Goal: Task Accomplishment & Management: Manage account settings

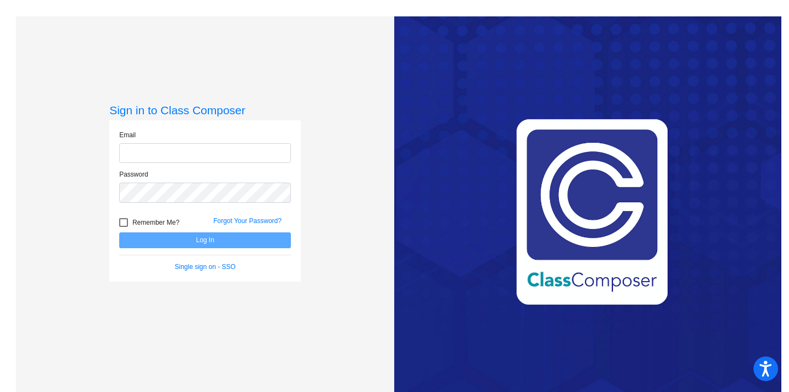
type input "[EMAIL_ADDRESS][DOMAIN_NAME]"
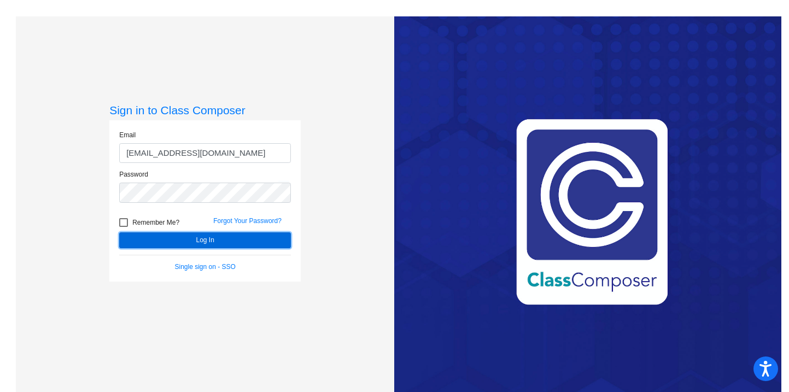
click at [169, 241] on button "Log In" at bounding box center [205, 240] width 172 height 16
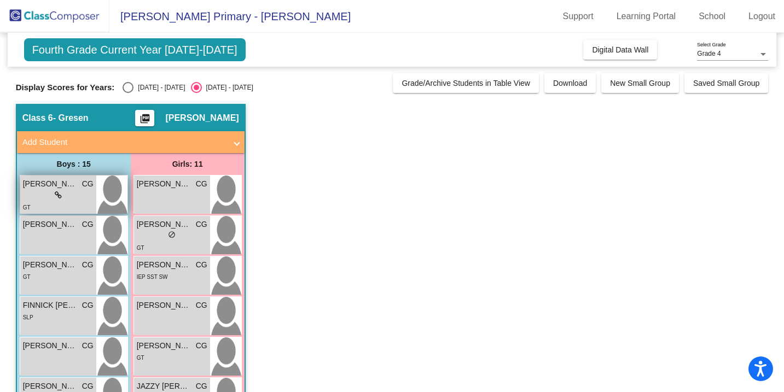
click at [65, 188] on span "[PERSON_NAME]" at bounding box center [50, 183] width 55 height 11
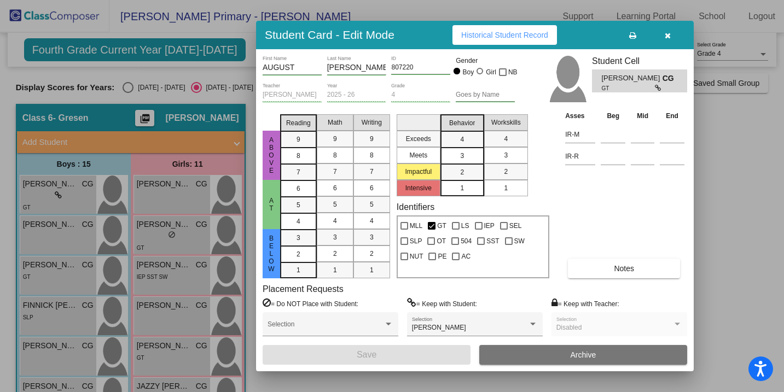
click at [668, 36] on icon "button" at bounding box center [667, 36] width 6 height 8
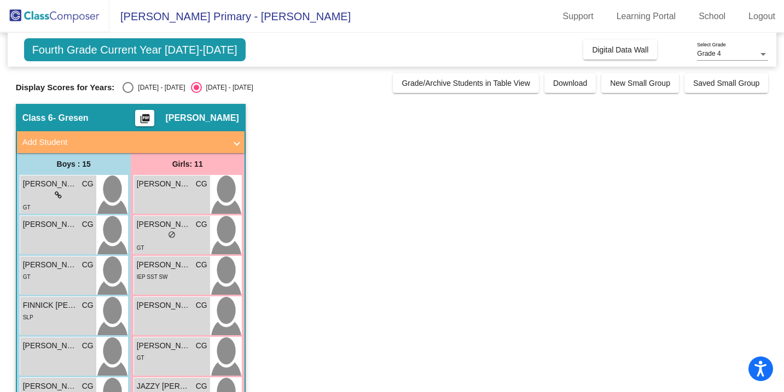
click at [128, 85] on div "Select an option" at bounding box center [127, 87] width 11 height 11
click at [128, 93] on input "[DATE] - [DATE]" at bounding box center [127, 93] width 1 height 1
radio input "true"
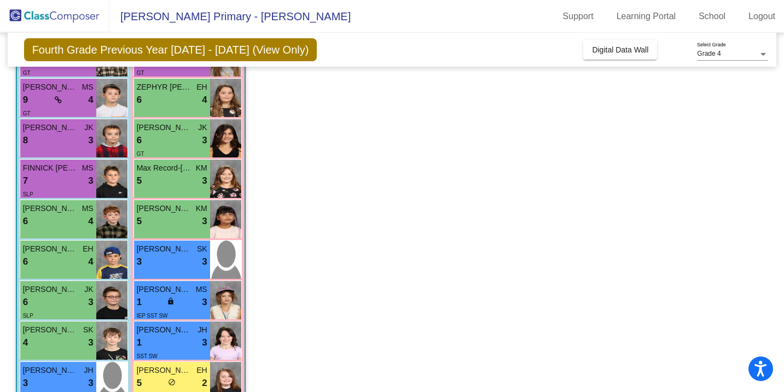
scroll to position [141, 0]
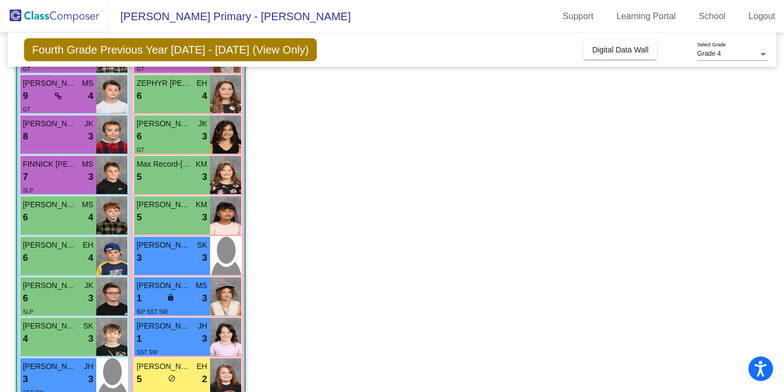
click at [338, 180] on app-classroom "Class 6 - Gresen picture_as_pdf [PERSON_NAME] Add Student First Name Last Name …" at bounding box center [392, 311] width 752 height 696
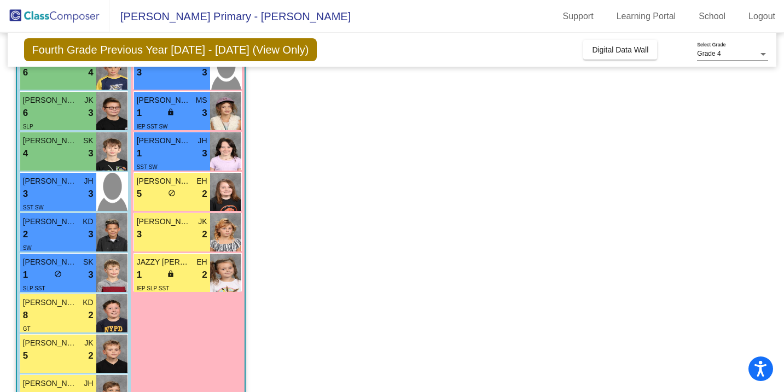
scroll to position [329, 0]
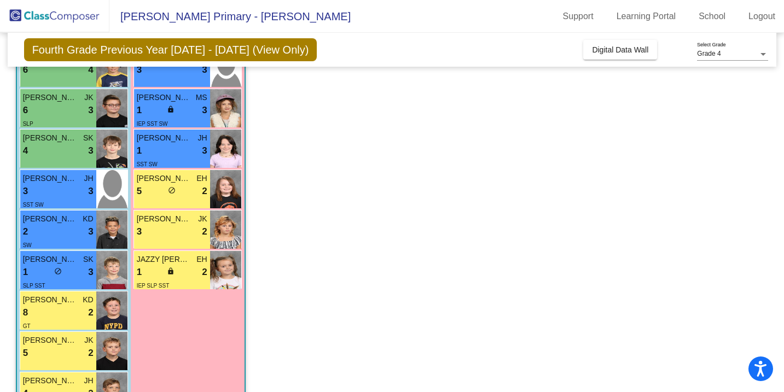
click at [335, 192] on app-classroom "Class 6 - Gresen picture_as_pdf [PERSON_NAME] Add Student First Name Last Name …" at bounding box center [392, 123] width 752 height 696
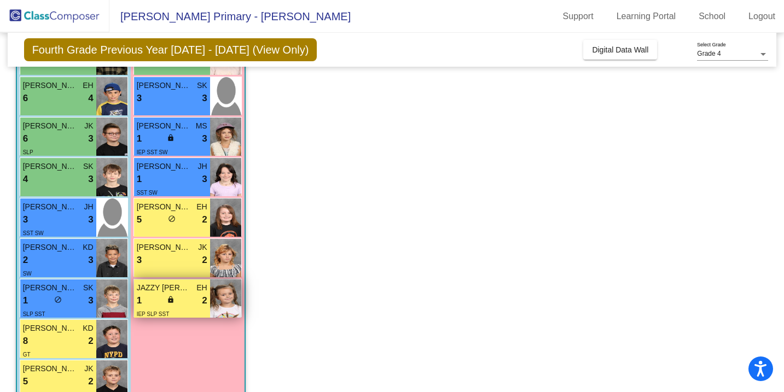
scroll to position [300, 0]
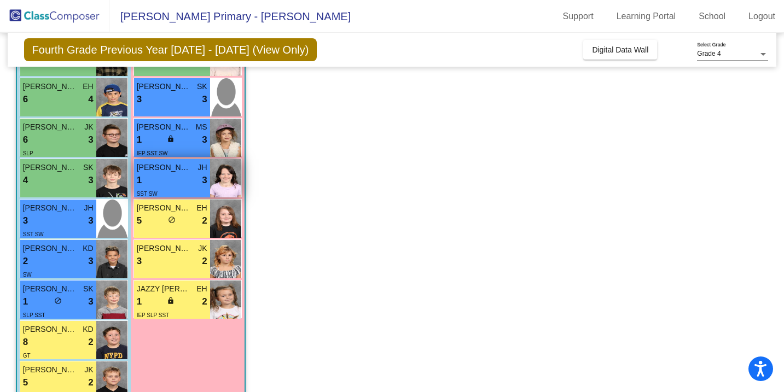
click at [189, 184] on div "1 lock do_not_disturb_alt 3" at bounding box center [172, 180] width 71 height 14
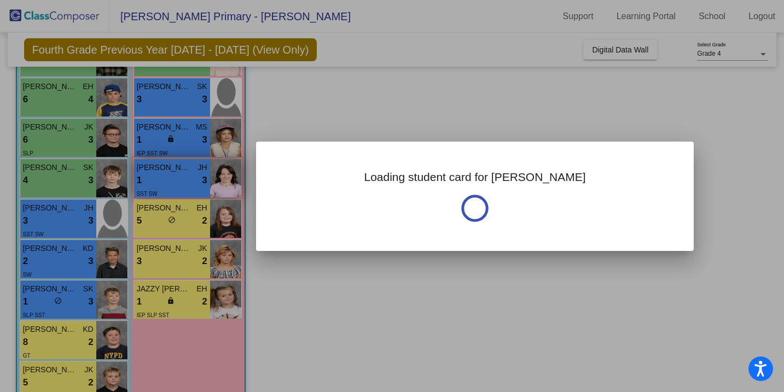
click at [189, 184] on div at bounding box center [392, 196] width 784 height 392
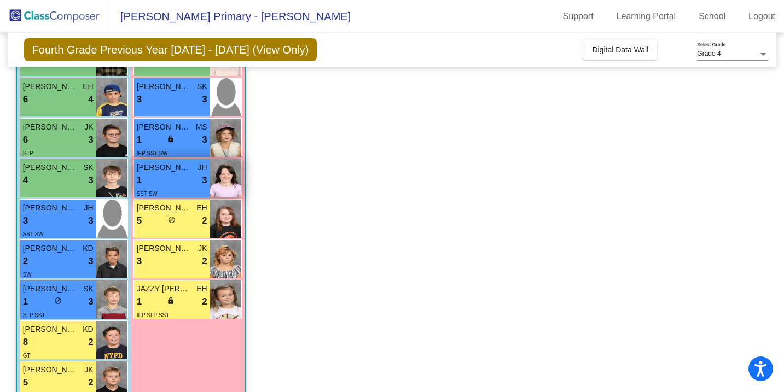
click at [200, 179] on div "1 lock do_not_disturb_alt 3" at bounding box center [172, 180] width 71 height 14
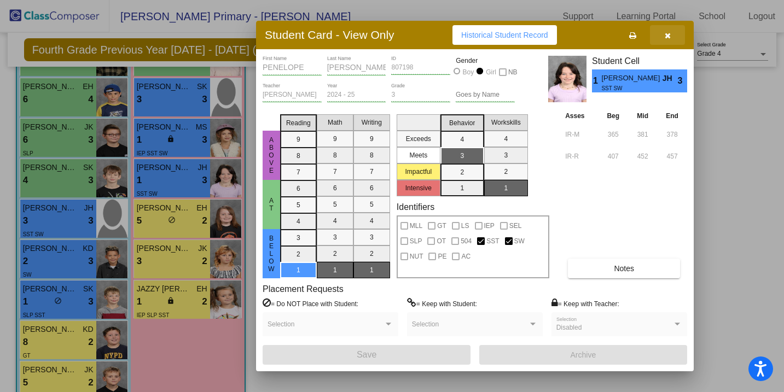
click at [665, 33] on icon "button" at bounding box center [667, 36] width 6 height 8
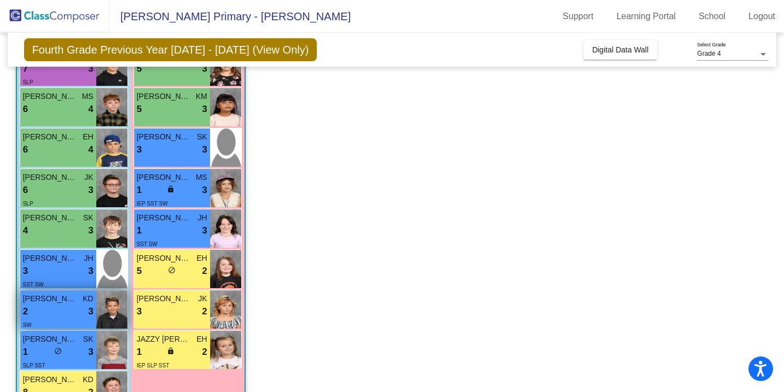
scroll to position [250, 0]
click at [46, 310] on div "2 lock do_not_disturb_alt 3" at bounding box center [58, 311] width 71 height 14
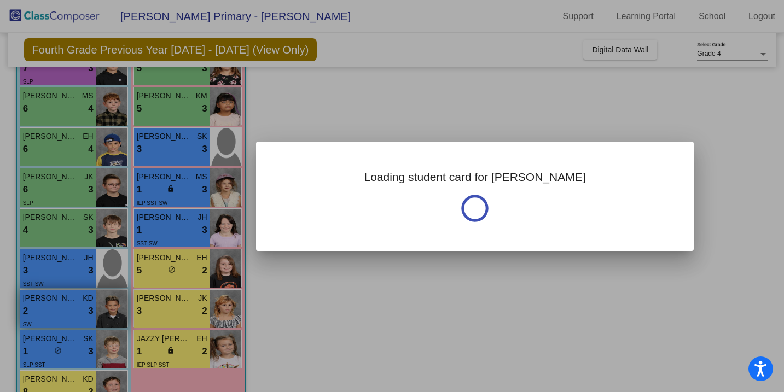
click at [46, 310] on div at bounding box center [392, 196] width 784 height 392
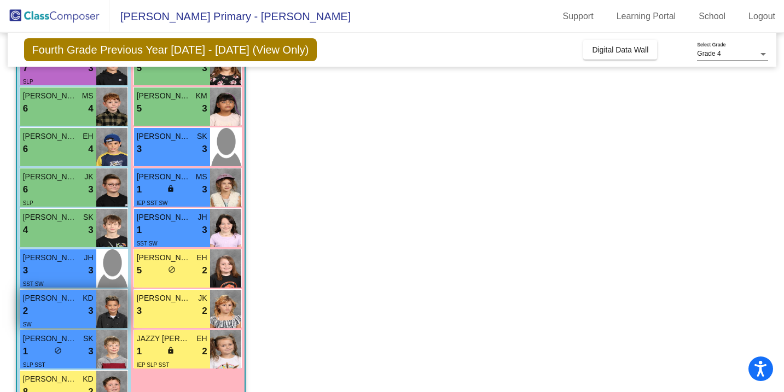
click at [46, 310] on div "2 lock do_not_disturb_alt 3" at bounding box center [58, 311] width 71 height 14
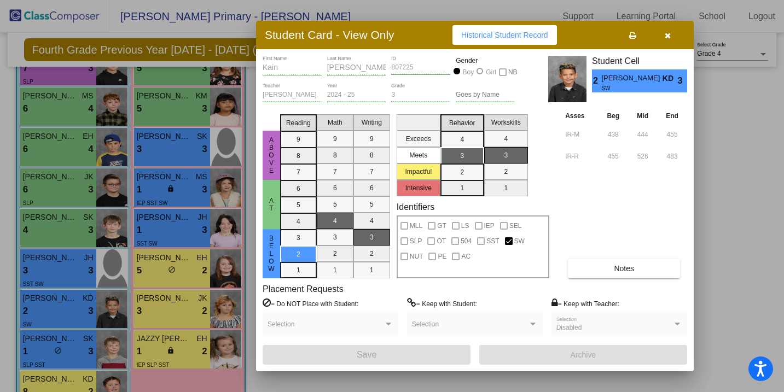
click at [166, 350] on div at bounding box center [392, 196] width 784 height 392
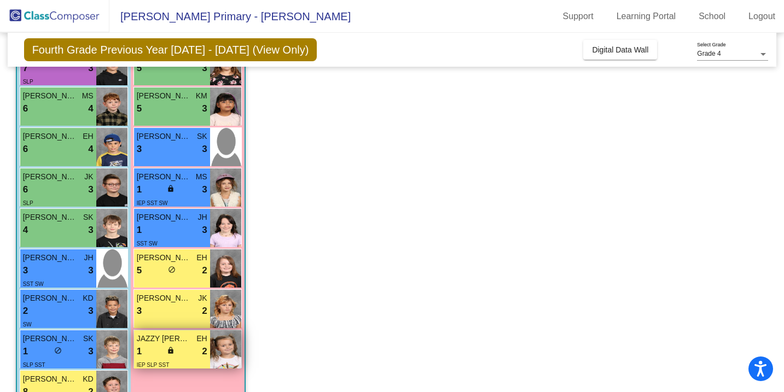
click at [166, 350] on div "1 lock do_not_disturb_alt 2" at bounding box center [172, 351] width 71 height 14
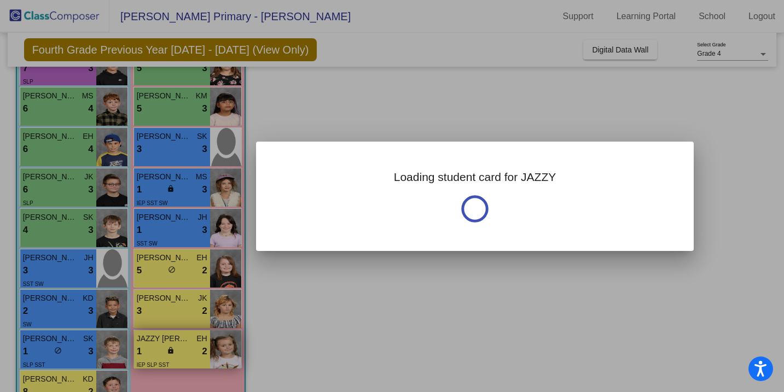
click at [166, 350] on div at bounding box center [392, 196] width 784 height 392
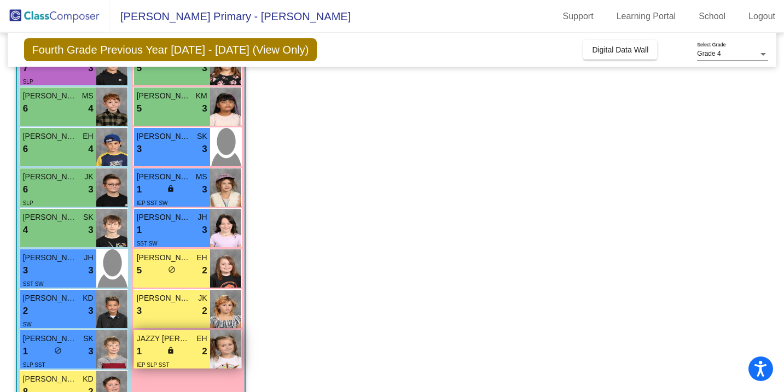
click at [166, 350] on div "1 lock do_not_disturb_alt 2" at bounding box center [172, 351] width 71 height 14
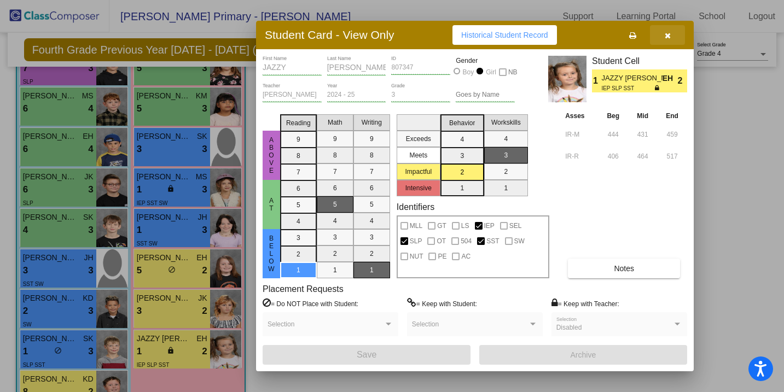
click at [665, 35] on icon "button" at bounding box center [667, 36] width 6 height 8
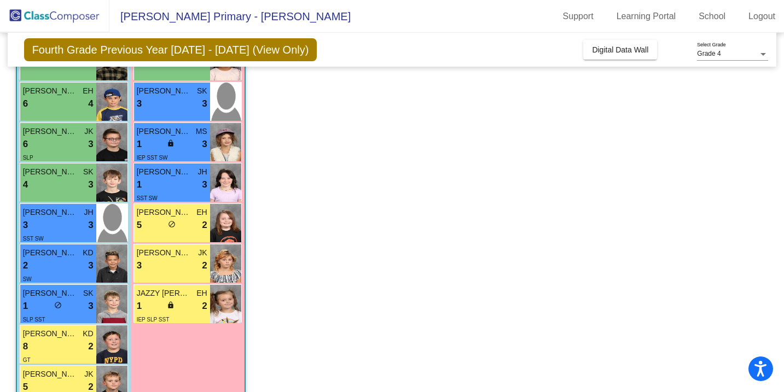
scroll to position [294, 0]
